Goal: Information Seeking & Learning: Learn about a topic

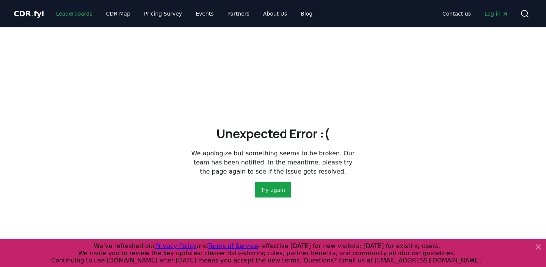
click at [75, 8] on link "Leaderboards" at bounding box center [74, 14] width 49 height 14
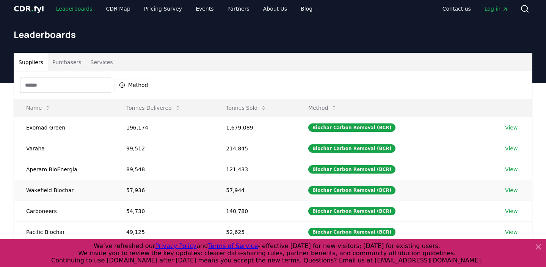
scroll to position [12, 0]
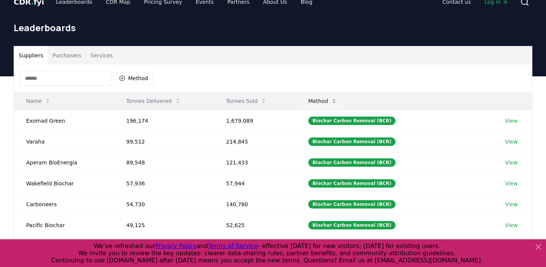
click at [330, 104] on button "Method" at bounding box center [322, 100] width 41 height 15
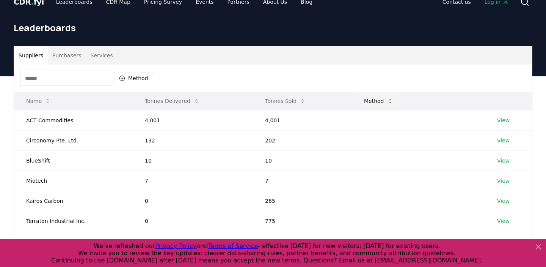
click at [384, 100] on button "Method" at bounding box center [378, 100] width 41 height 15
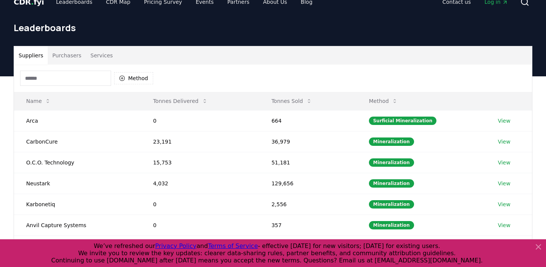
click at [66, 77] on input at bounding box center [65, 78] width 91 height 15
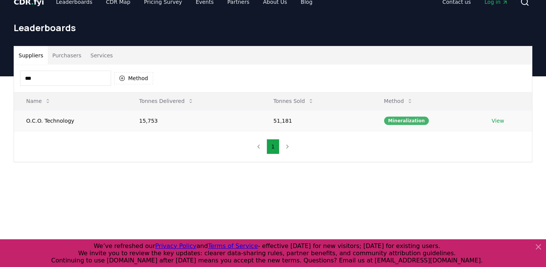
type input "***"
click at [403, 120] on div "Mineralization" at bounding box center [406, 120] width 45 height 8
click at [492, 121] on link "View" at bounding box center [498, 121] width 13 height 8
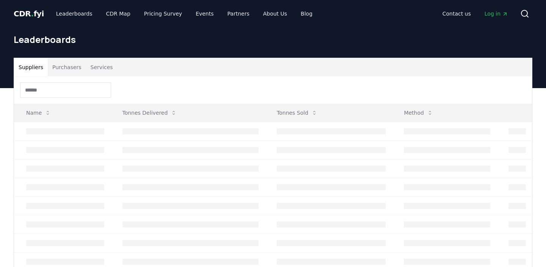
scroll to position [12, 0]
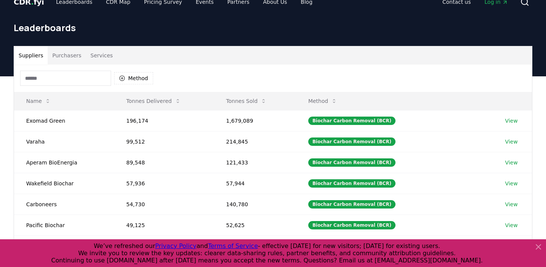
click at [48, 75] on input at bounding box center [65, 78] width 91 height 15
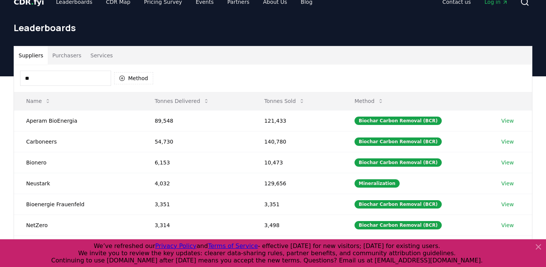
type input "*"
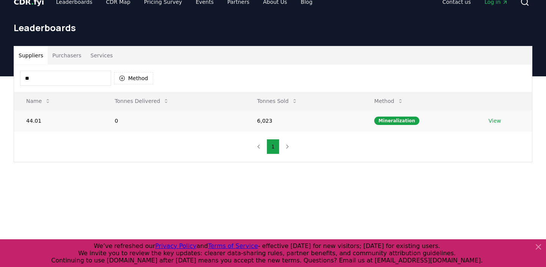
type input "**"
click at [496, 122] on link "View" at bounding box center [494, 121] width 13 height 8
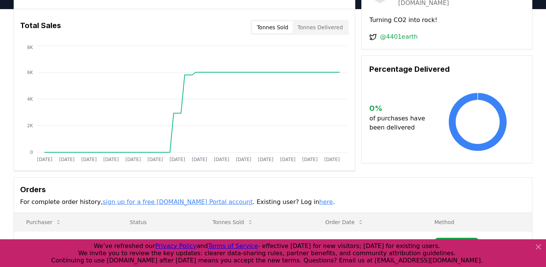
scroll to position [45, 0]
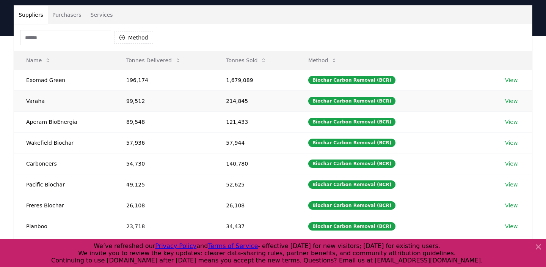
scroll to position [53, 0]
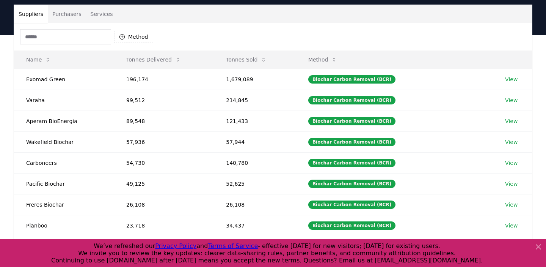
click at [541, 247] on icon at bounding box center [538, 246] width 9 height 9
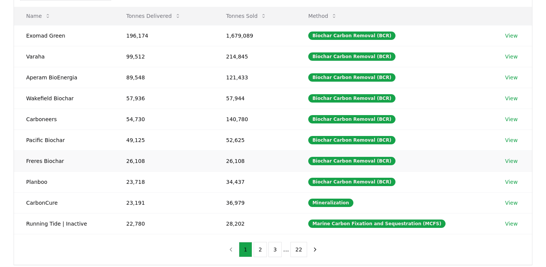
scroll to position [102, 0]
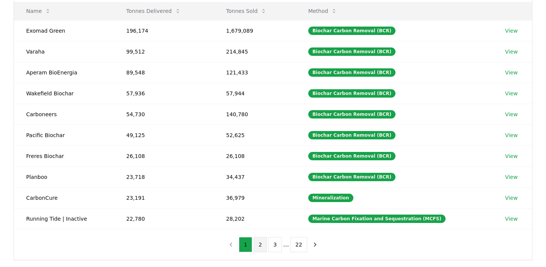
click at [259, 245] on button "2" at bounding box center [260, 244] width 13 height 15
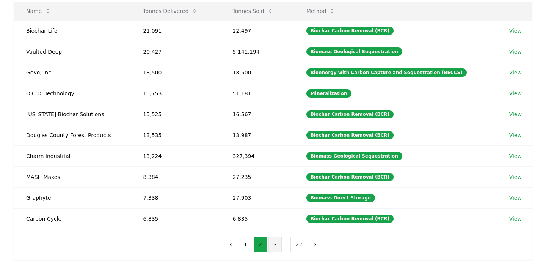
click at [278, 246] on button "3" at bounding box center [274, 244] width 13 height 15
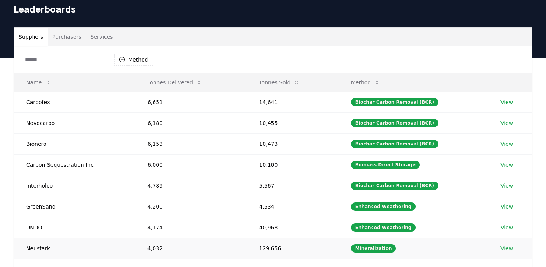
scroll to position [29, 0]
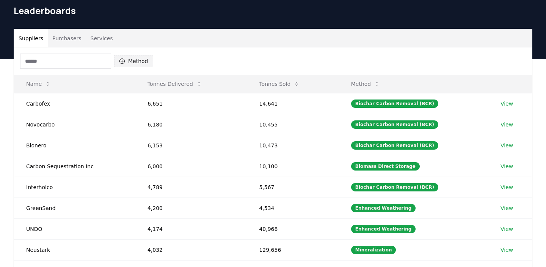
click at [133, 61] on button "Method" at bounding box center [133, 61] width 39 height 12
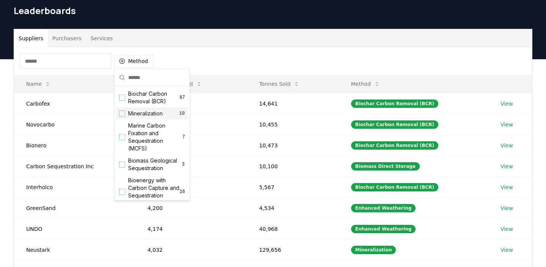
click at [143, 110] on span "Mineralization" at bounding box center [145, 114] width 35 height 8
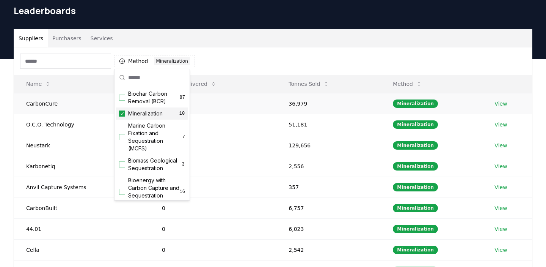
click at [263, 112] on td "23,191" at bounding box center [213, 103] width 127 height 21
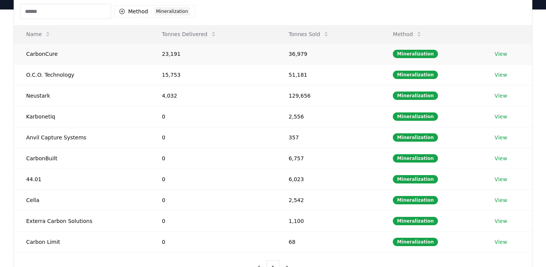
scroll to position [85, 0]
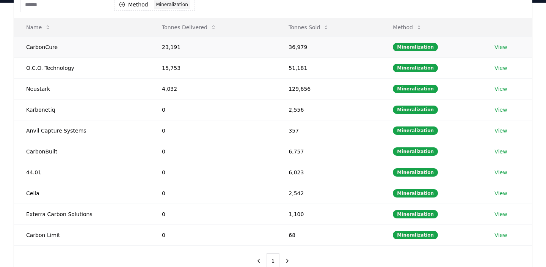
click at [505, 39] on td "View" at bounding box center [507, 46] width 50 height 21
click at [503, 45] on link "View" at bounding box center [500, 47] width 13 height 8
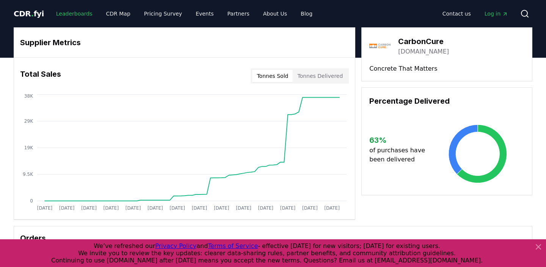
click at [68, 16] on link "Leaderboards" at bounding box center [74, 14] width 49 height 14
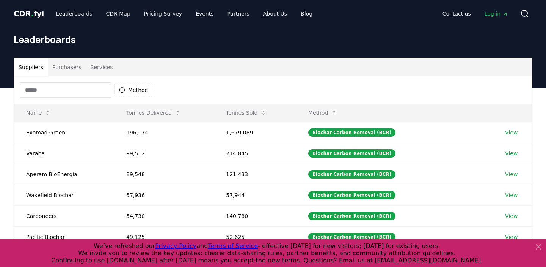
click at [102, 91] on input at bounding box center [65, 89] width 91 height 15
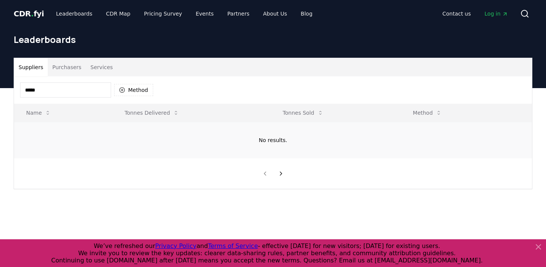
type input "*****"
click at [121, 93] on icon "button" at bounding box center [122, 90] width 6 height 6
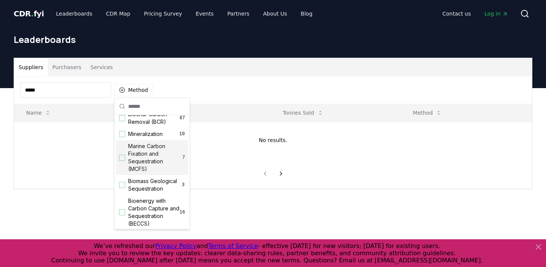
scroll to position [9, 0]
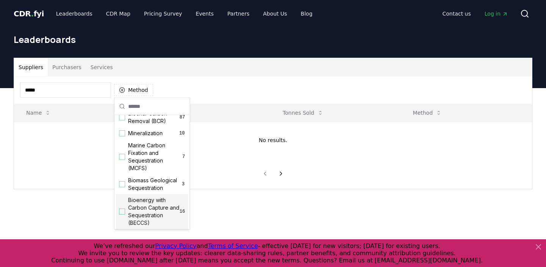
click at [144, 210] on span "Bioenergy with Carbon Capture and Sequestration (BECCS)" at bounding box center [154, 211] width 52 height 30
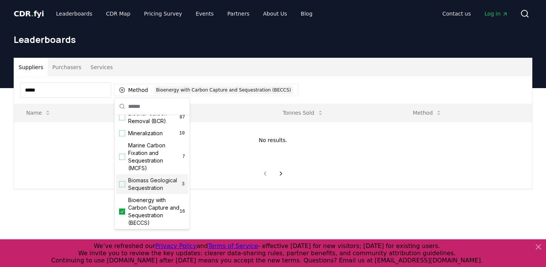
click at [221, 222] on main "Suppliers Purchasers Services ***** Method 1 Bioenergy with Carbon Capture and …" at bounding box center [273, 221] width 546 height 267
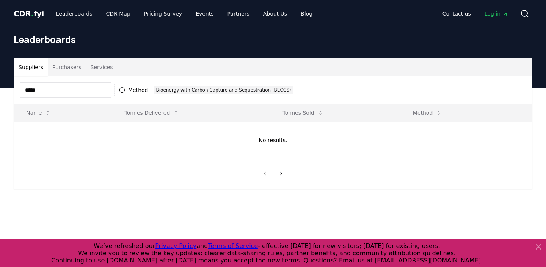
click at [61, 92] on input "*****" at bounding box center [65, 89] width 91 height 15
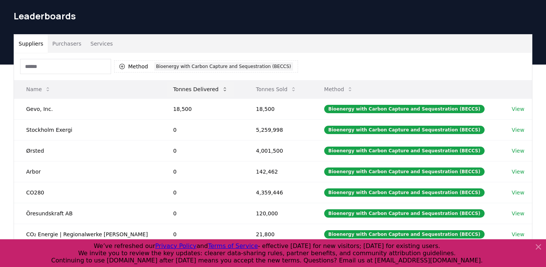
scroll to position [8, 0]
